Goal: Communication & Community: Ask a question

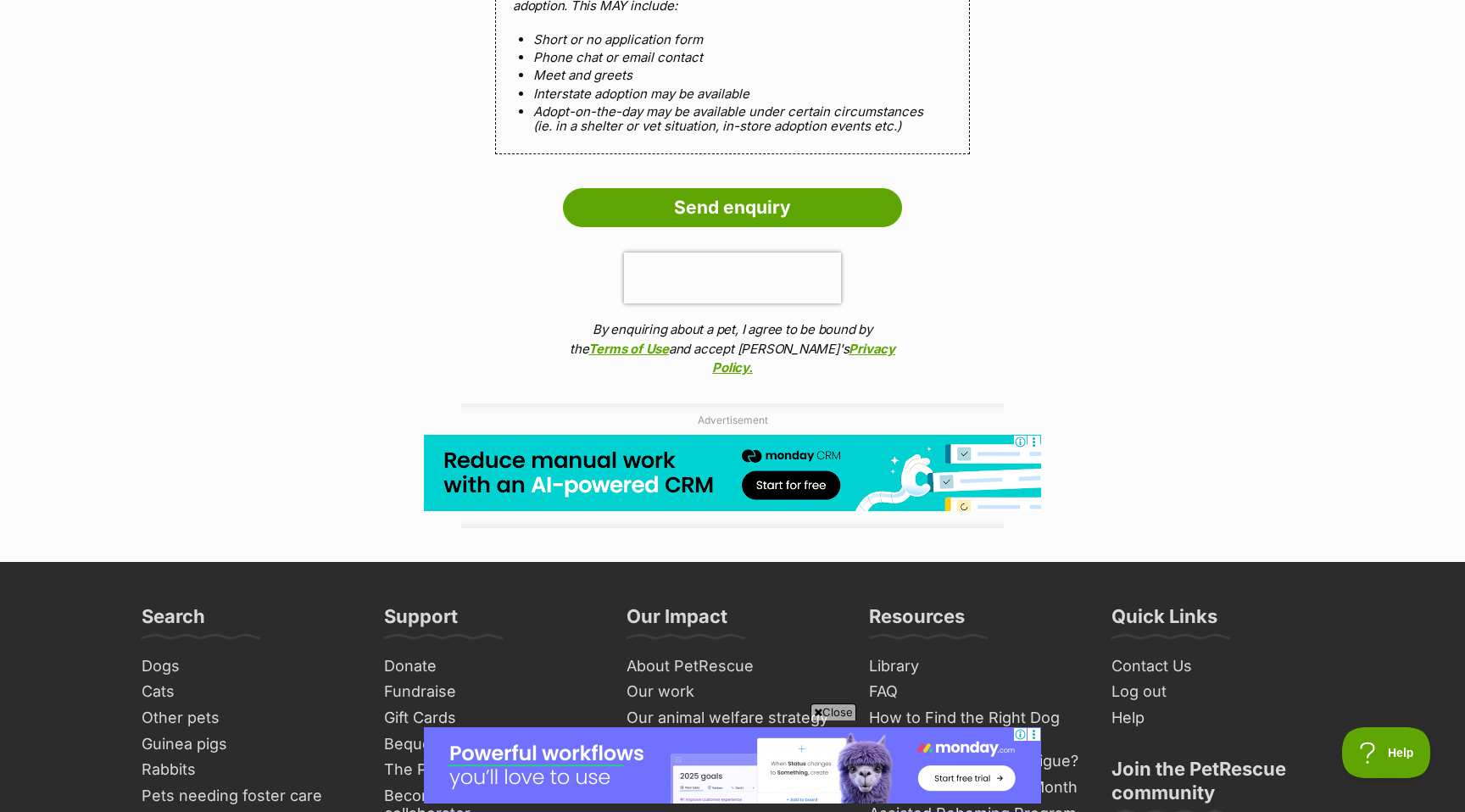
scroll to position [1460, 0]
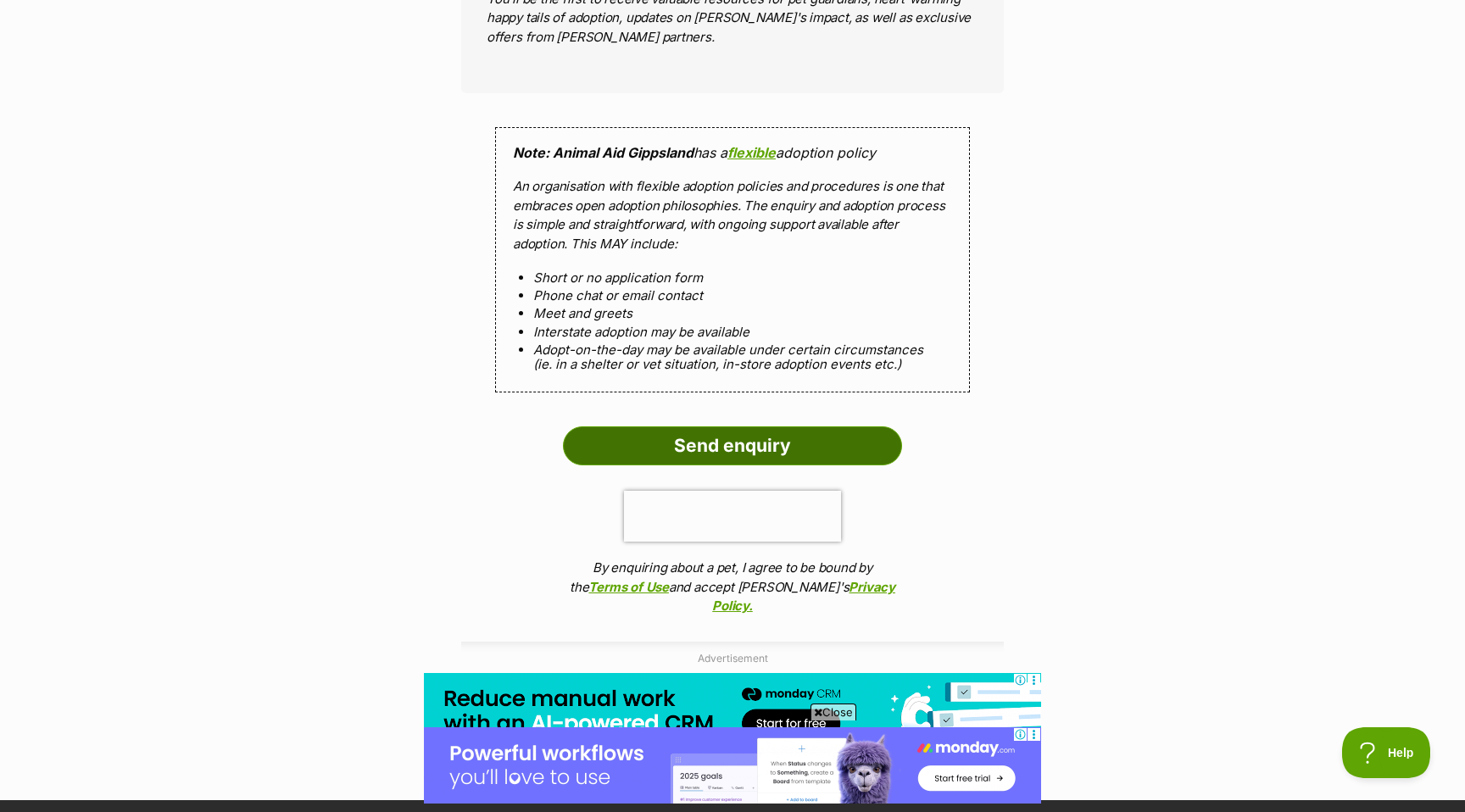
click at [787, 438] on input "Send enquiry" at bounding box center [732, 445] width 339 height 39
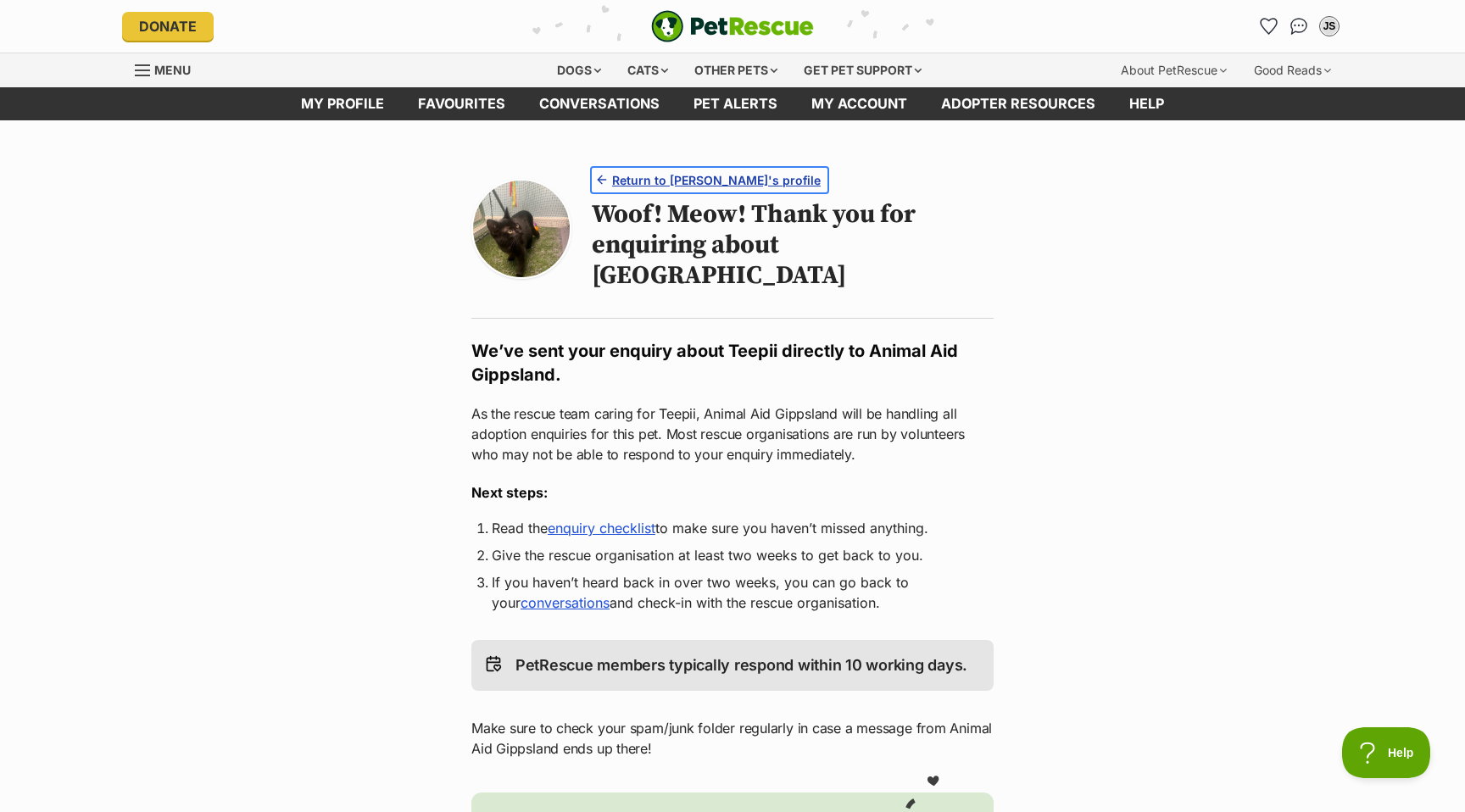
click at [678, 178] on span "Return to Teepii's profile" at bounding box center [716, 180] width 208 height 18
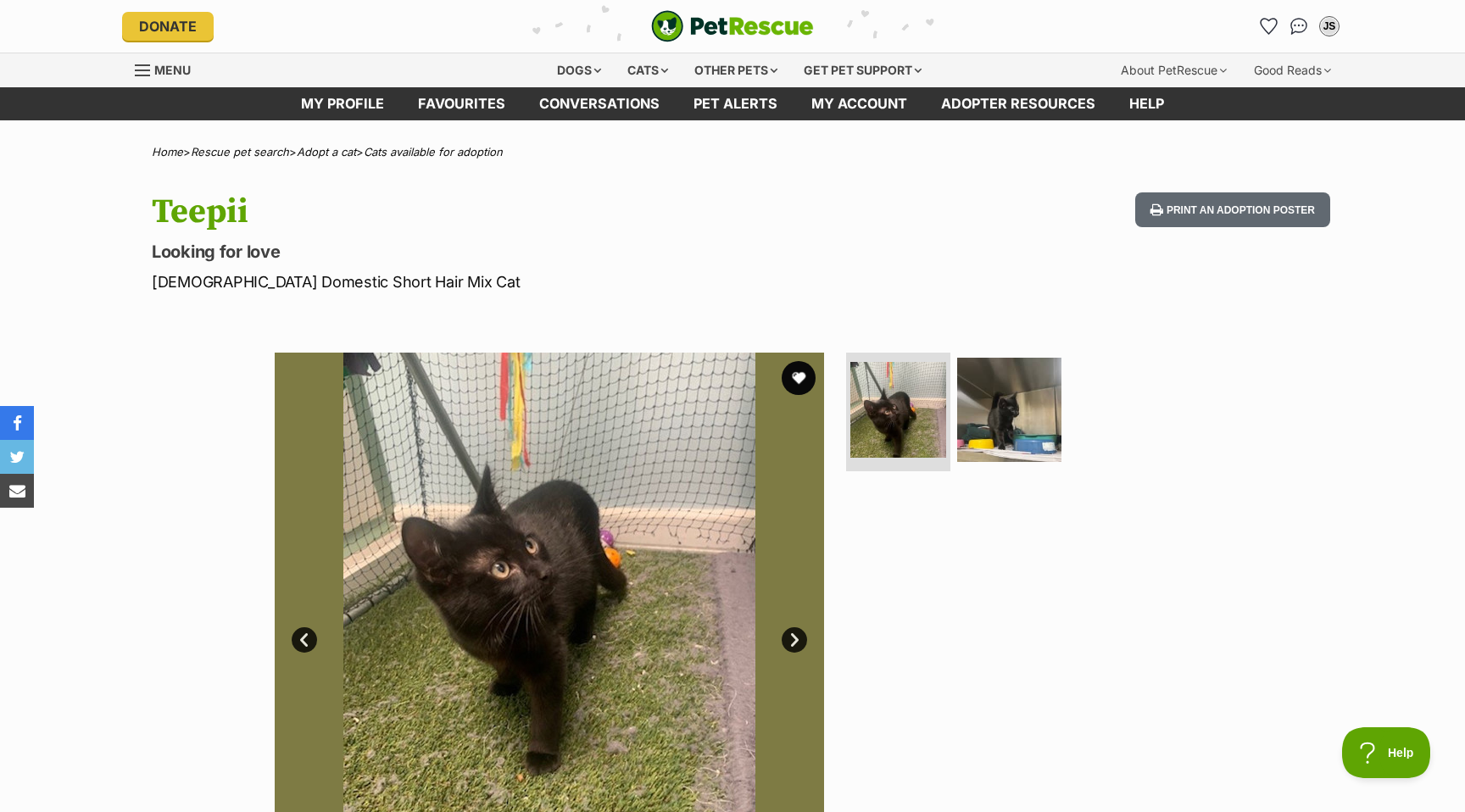
click at [790, 637] on link "Next" at bounding box center [794, 640] width 25 height 25
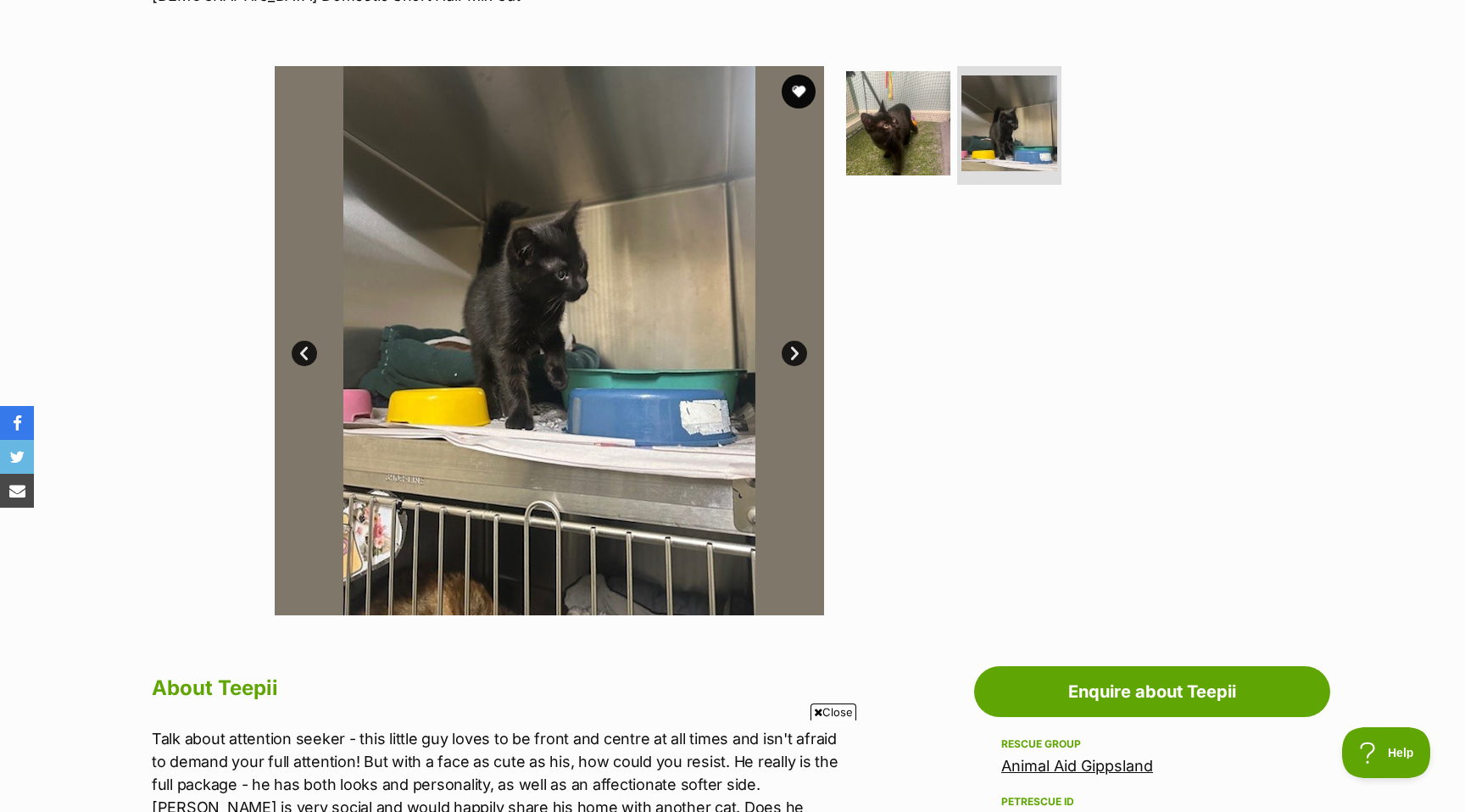
scroll to position [259, 0]
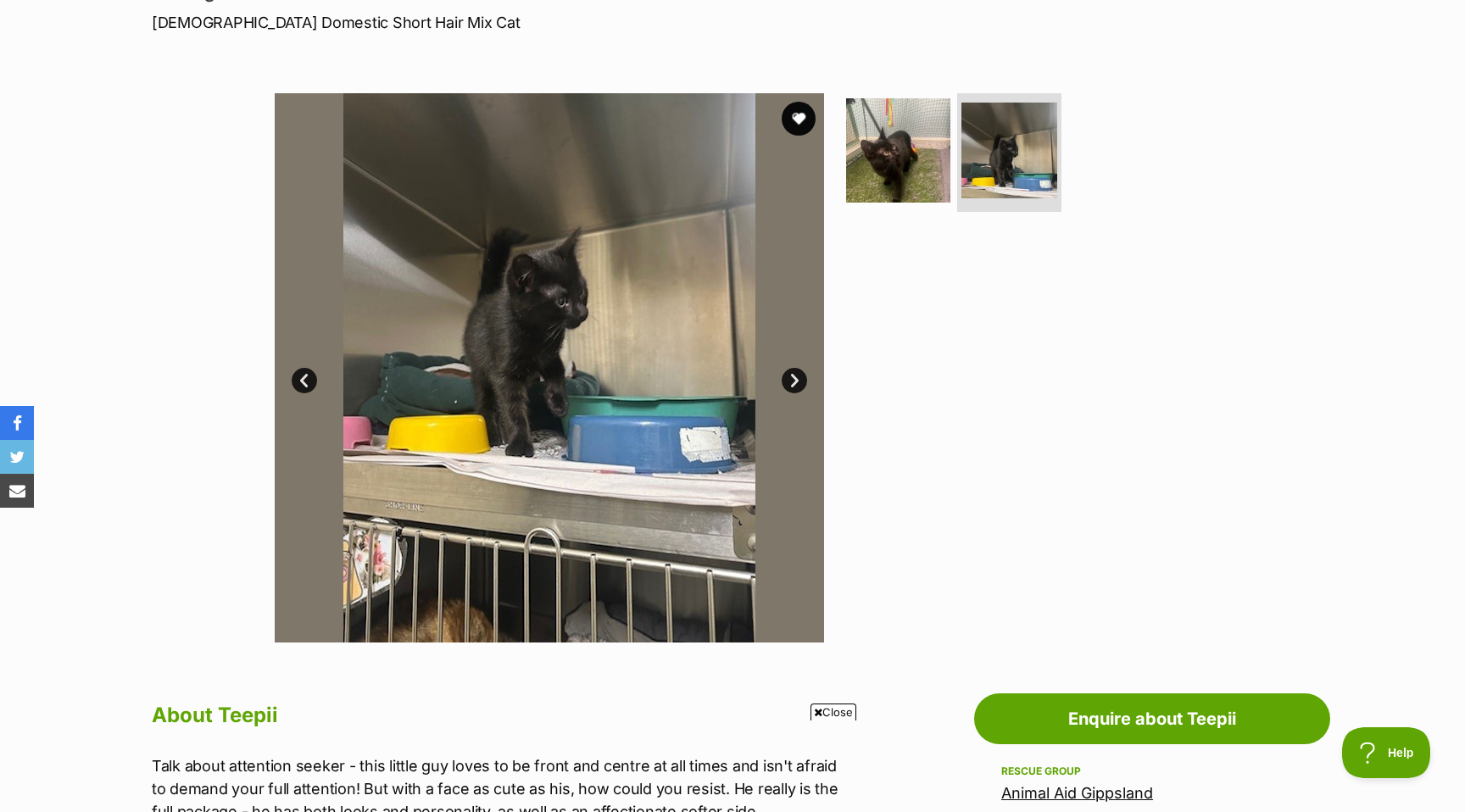
click at [798, 382] on link "Next" at bounding box center [794, 380] width 25 height 25
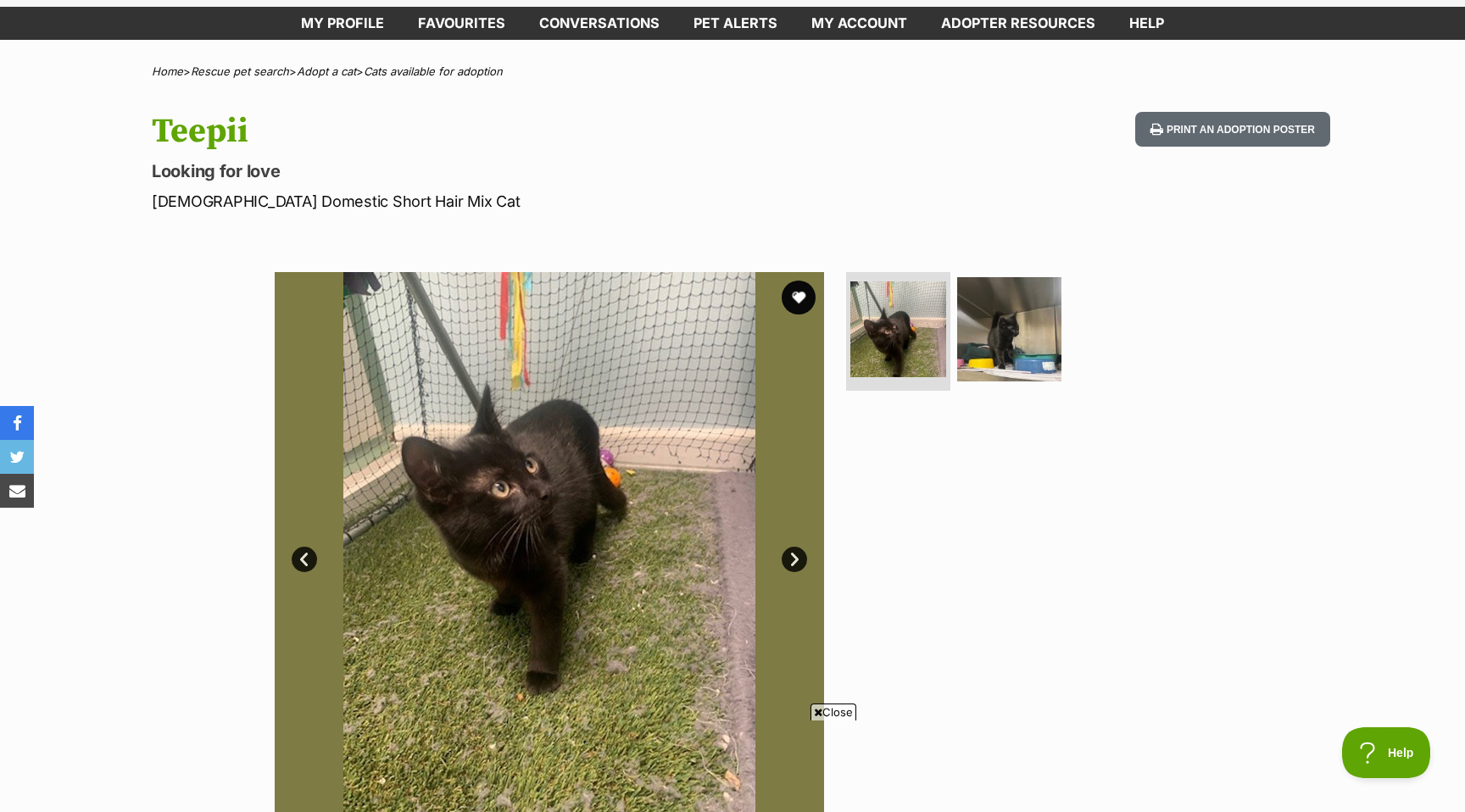
scroll to position [0, 0]
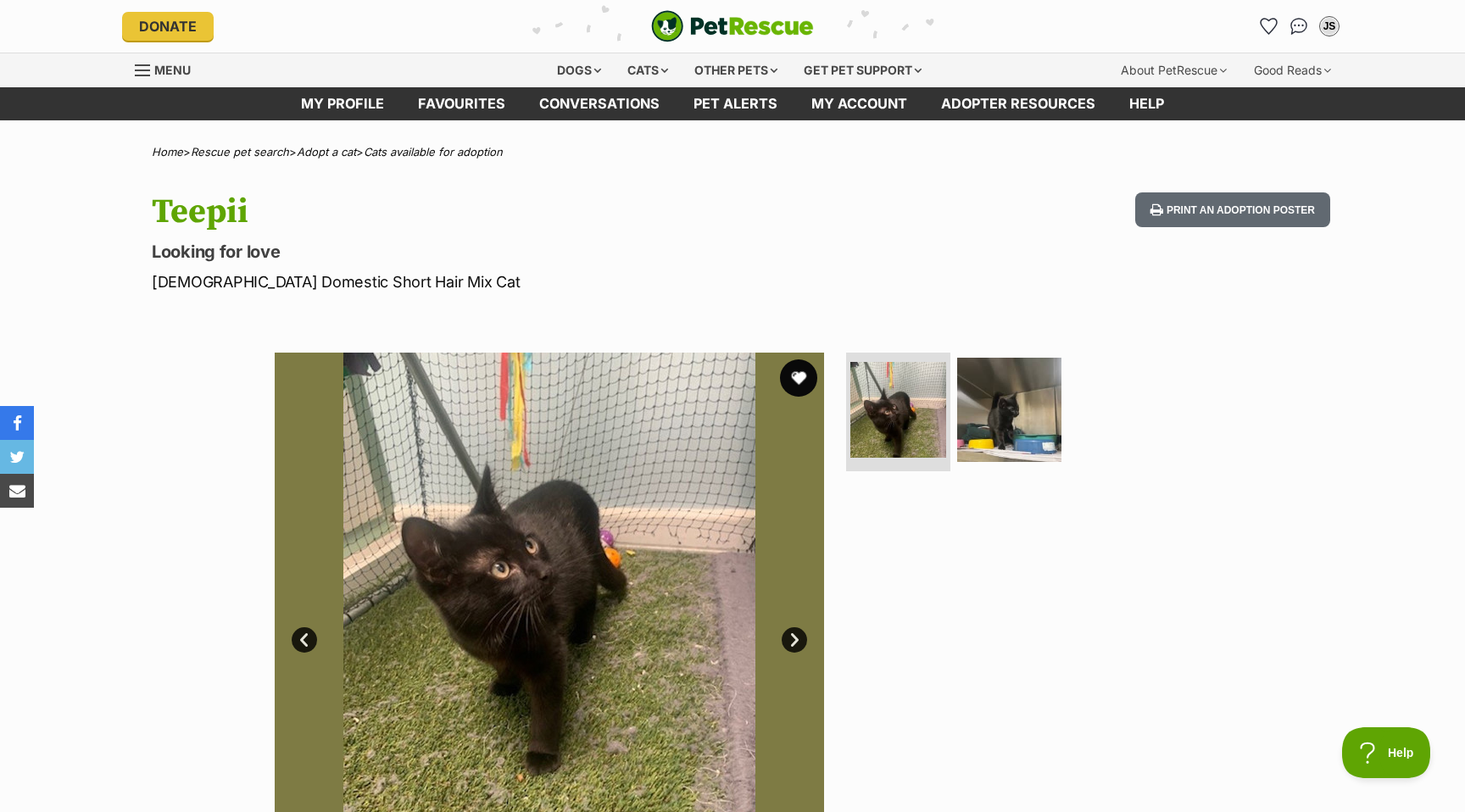
click at [798, 382] on button "favourite" at bounding box center [798, 378] width 38 height 38
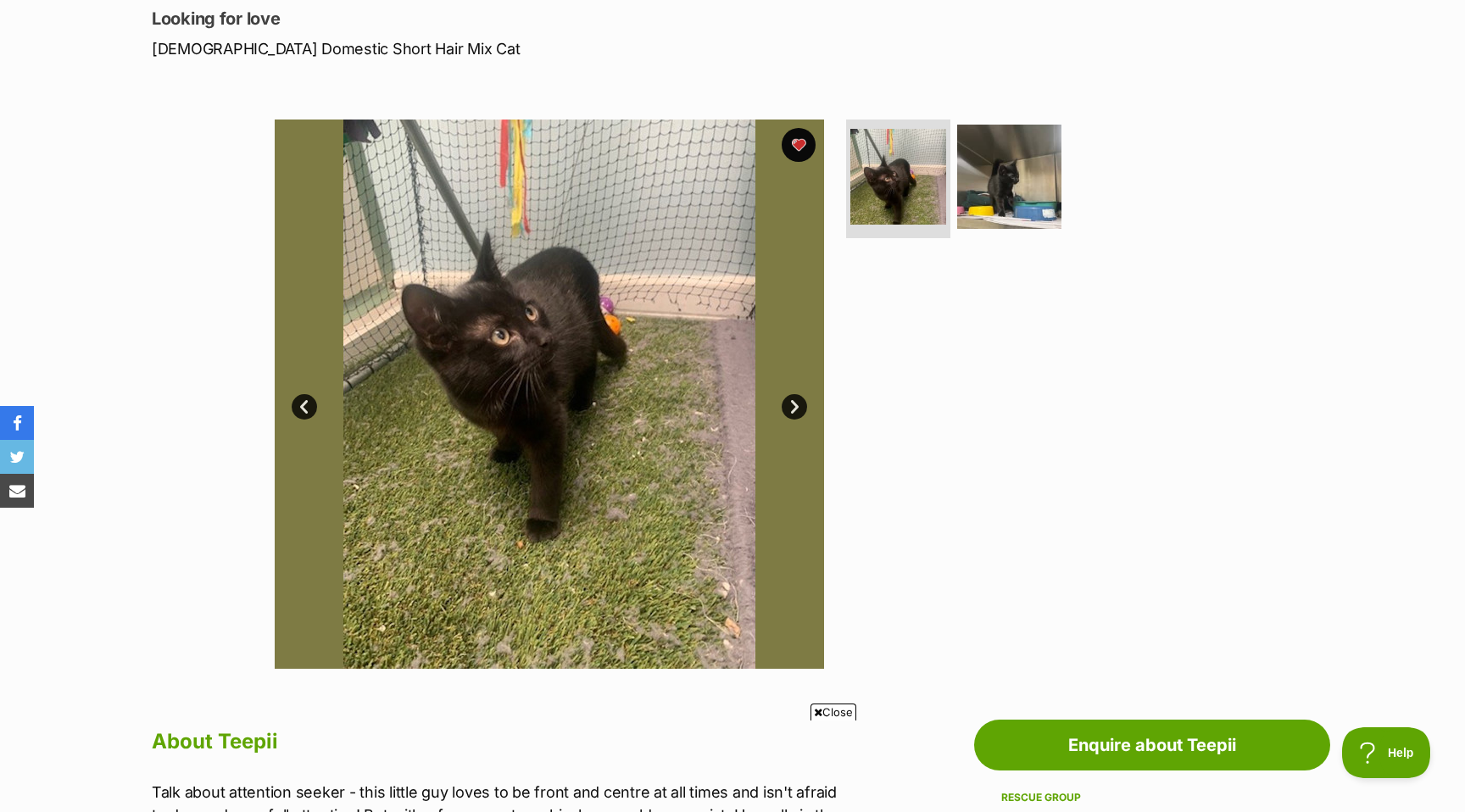
scroll to position [213, 0]
